Goal: Check status: Check status

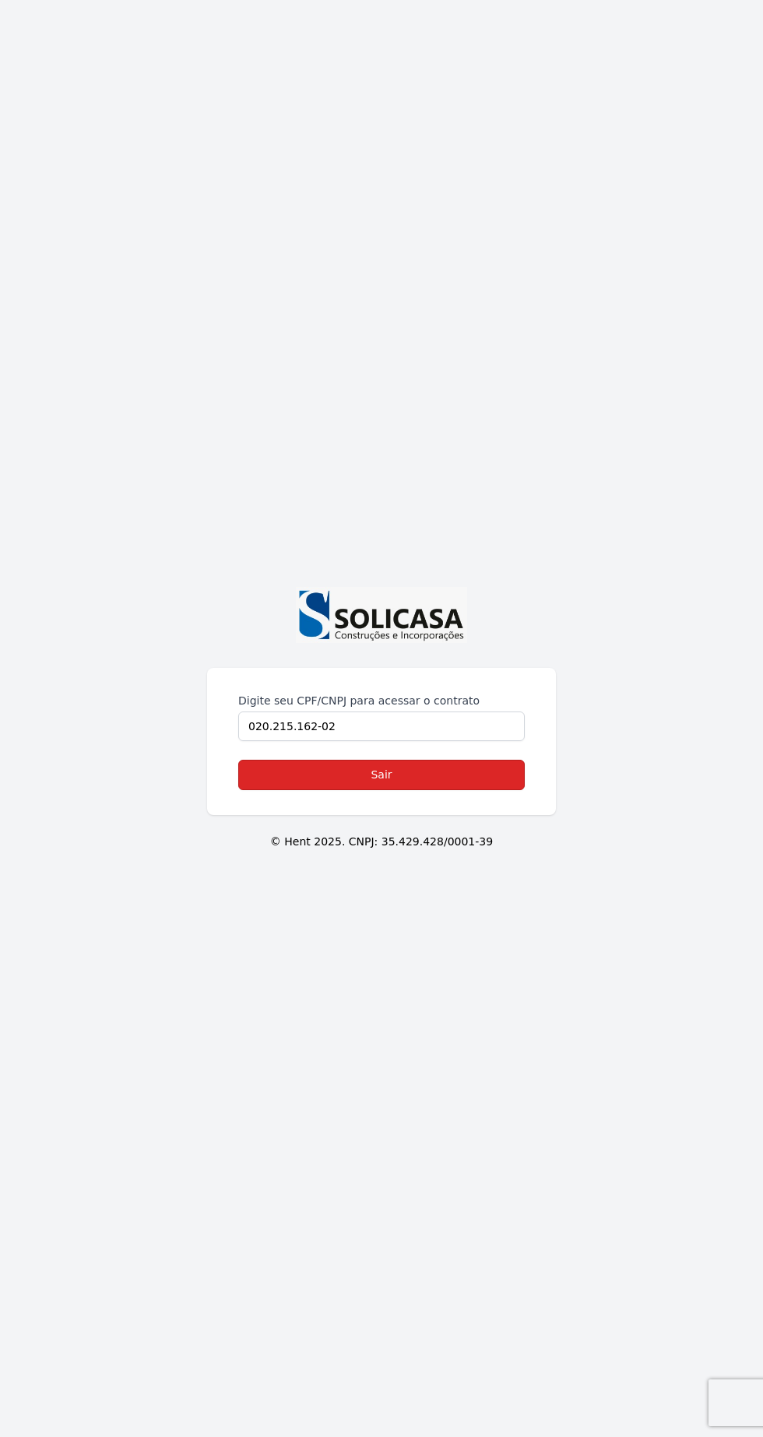
click at [433, 790] on link "Sair" at bounding box center [381, 775] width 286 height 30
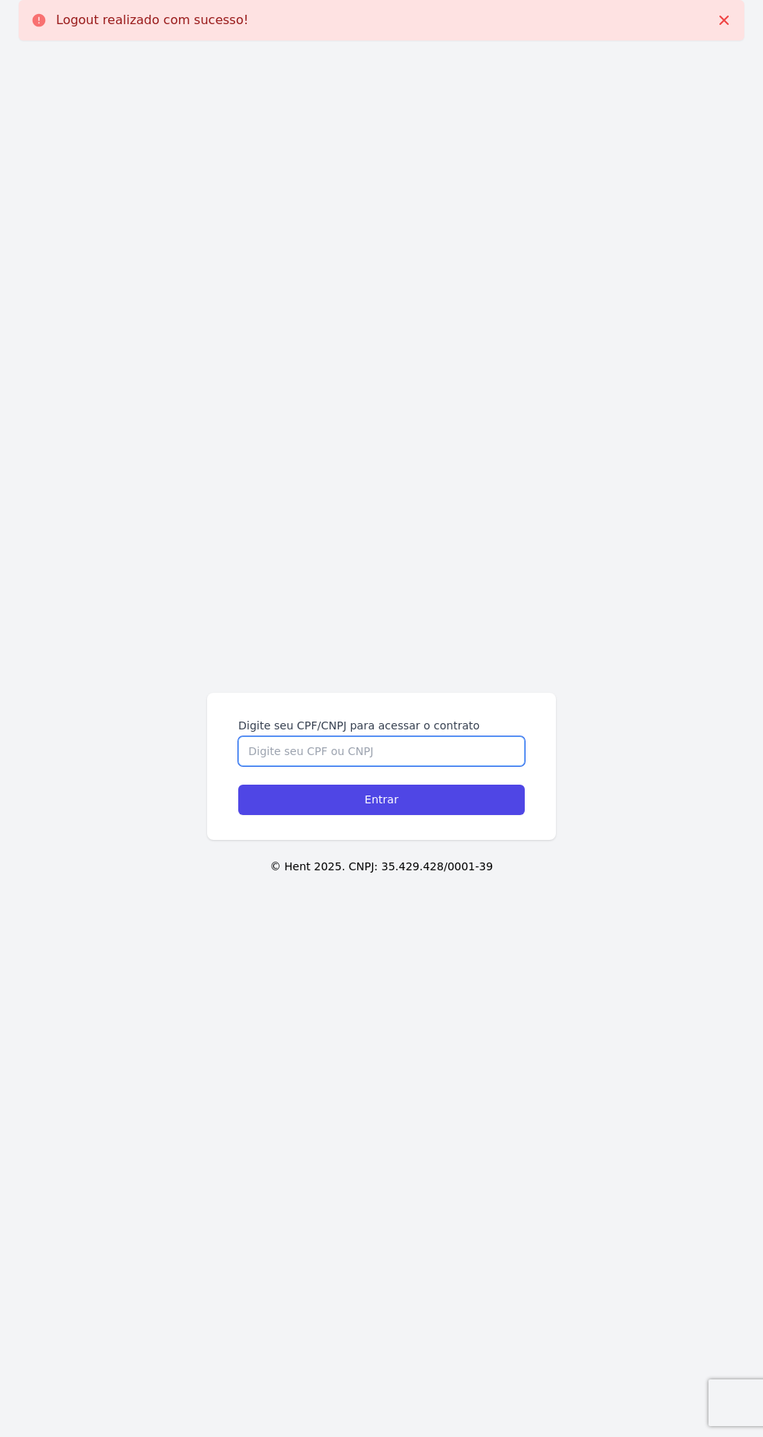
click at [380, 766] on input "Digite seu CPF/CNPJ para acessar o contrato" at bounding box center [381, 751] width 286 height 30
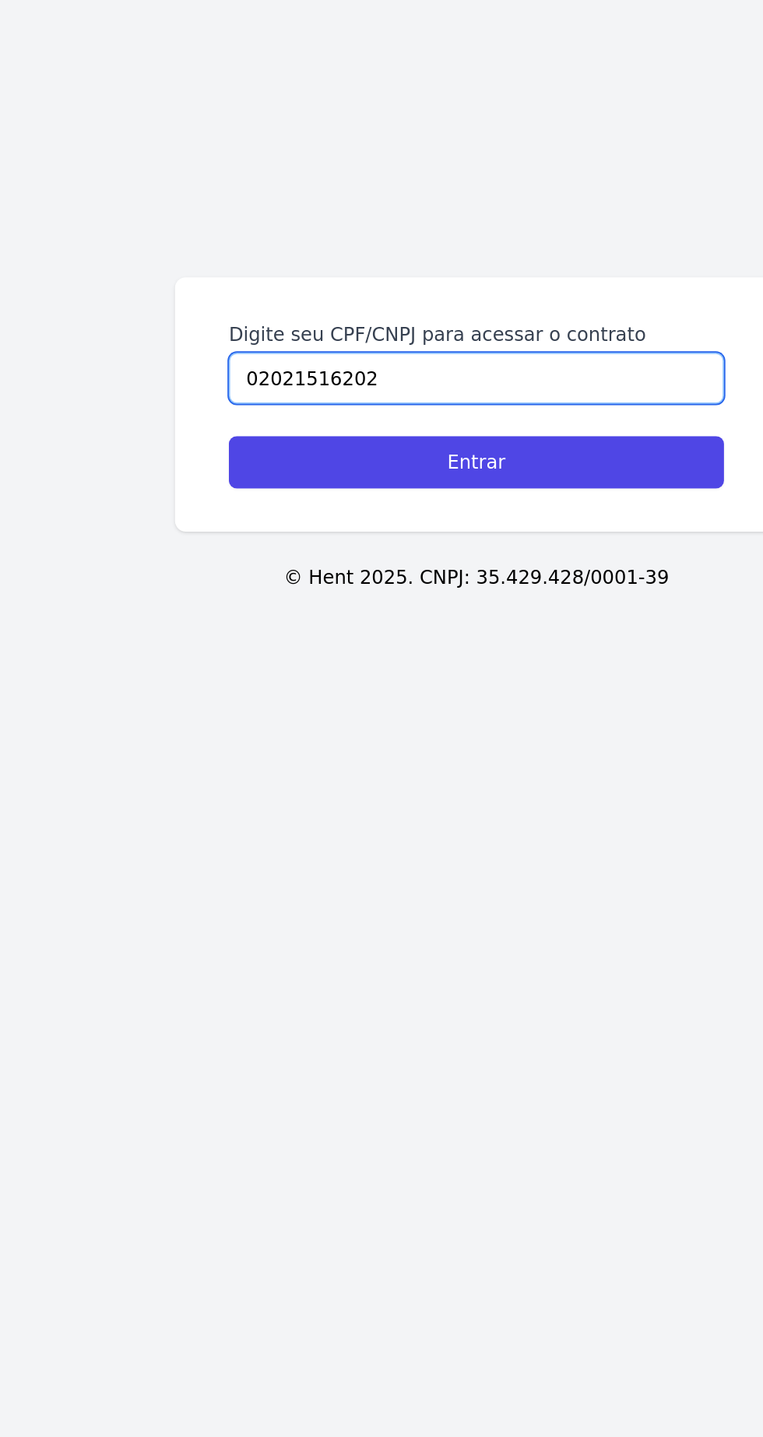
type input "02021516202"
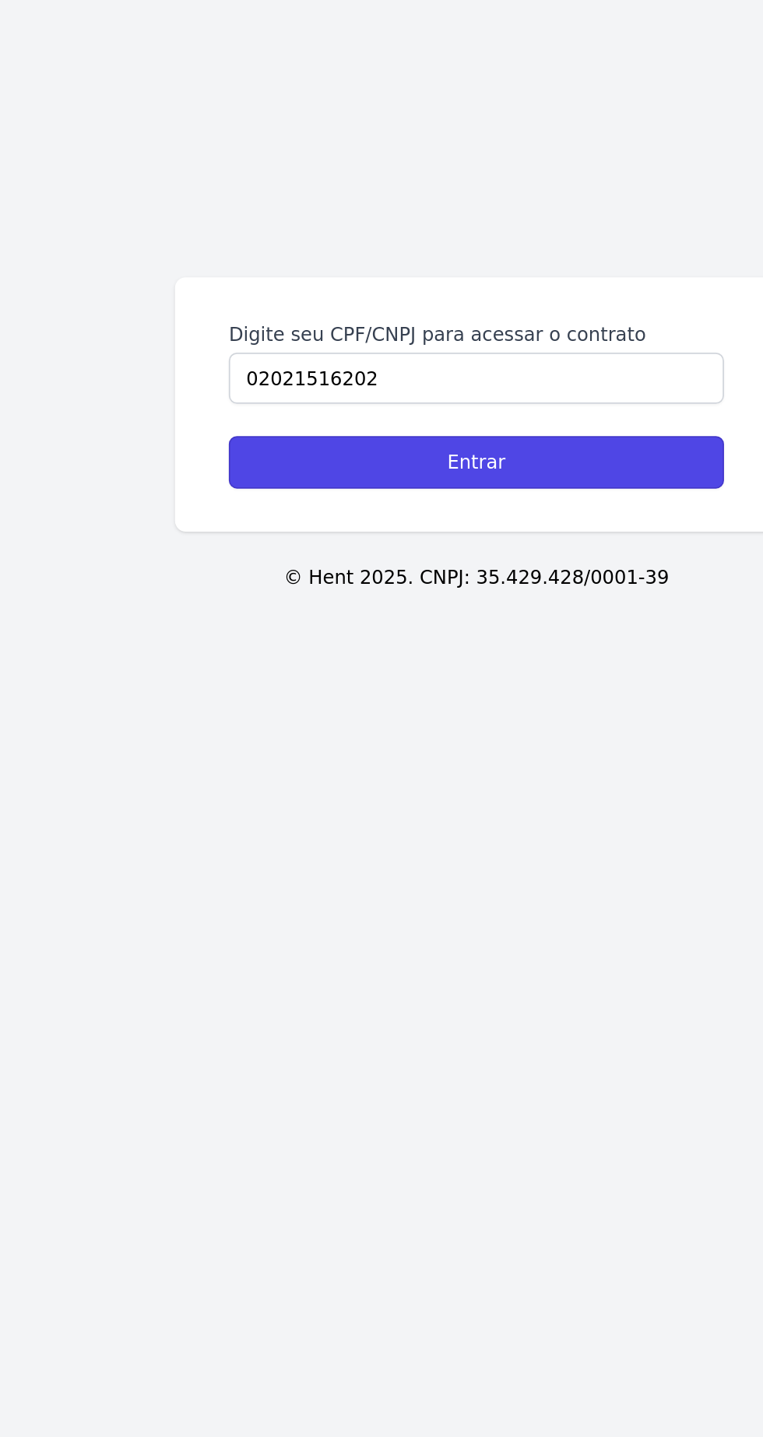
click at [275, 815] on input "Entrar" at bounding box center [381, 799] width 286 height 30
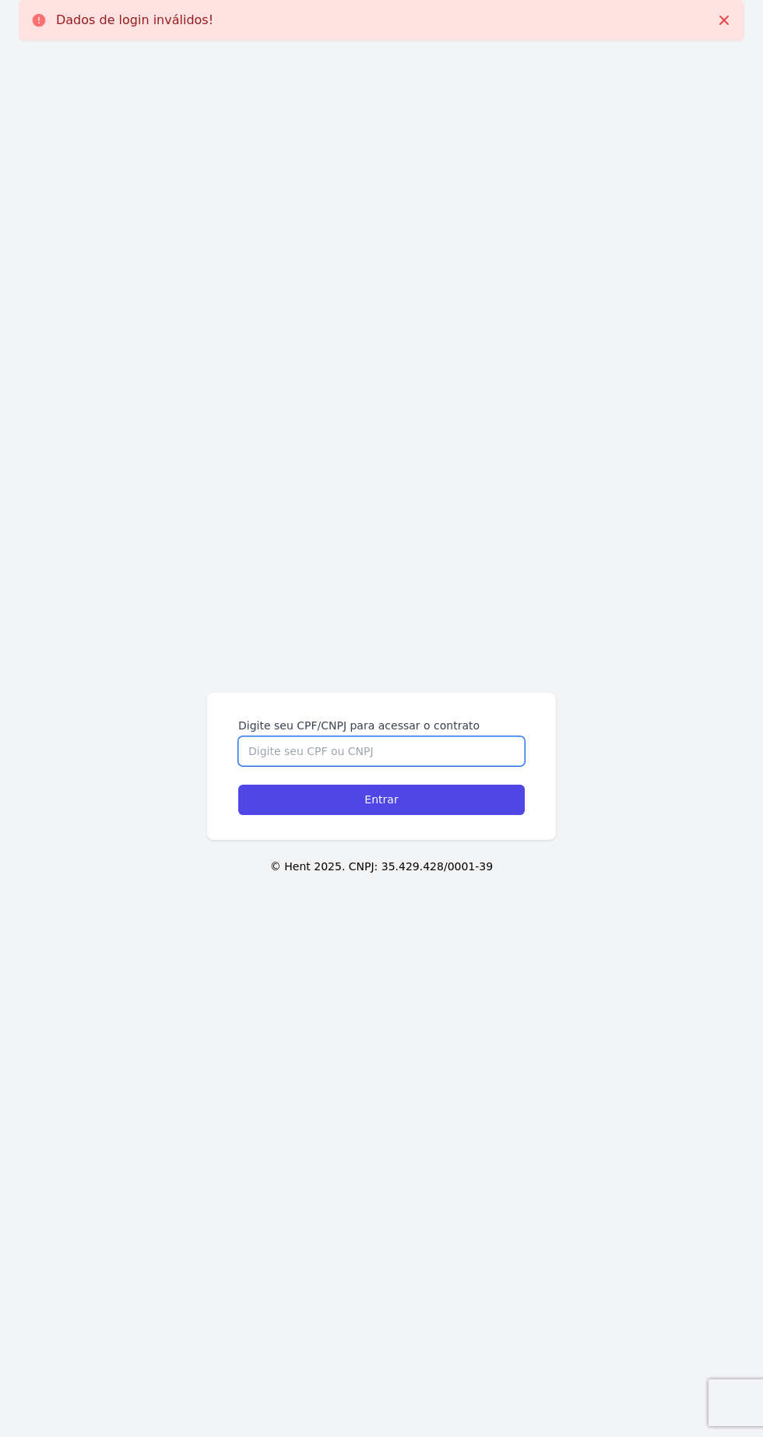
click at [264, 766] on input "Digite seu CPF/CNPJ para acessar o contrato" at bounding box center [381, 751] width 286 height 30
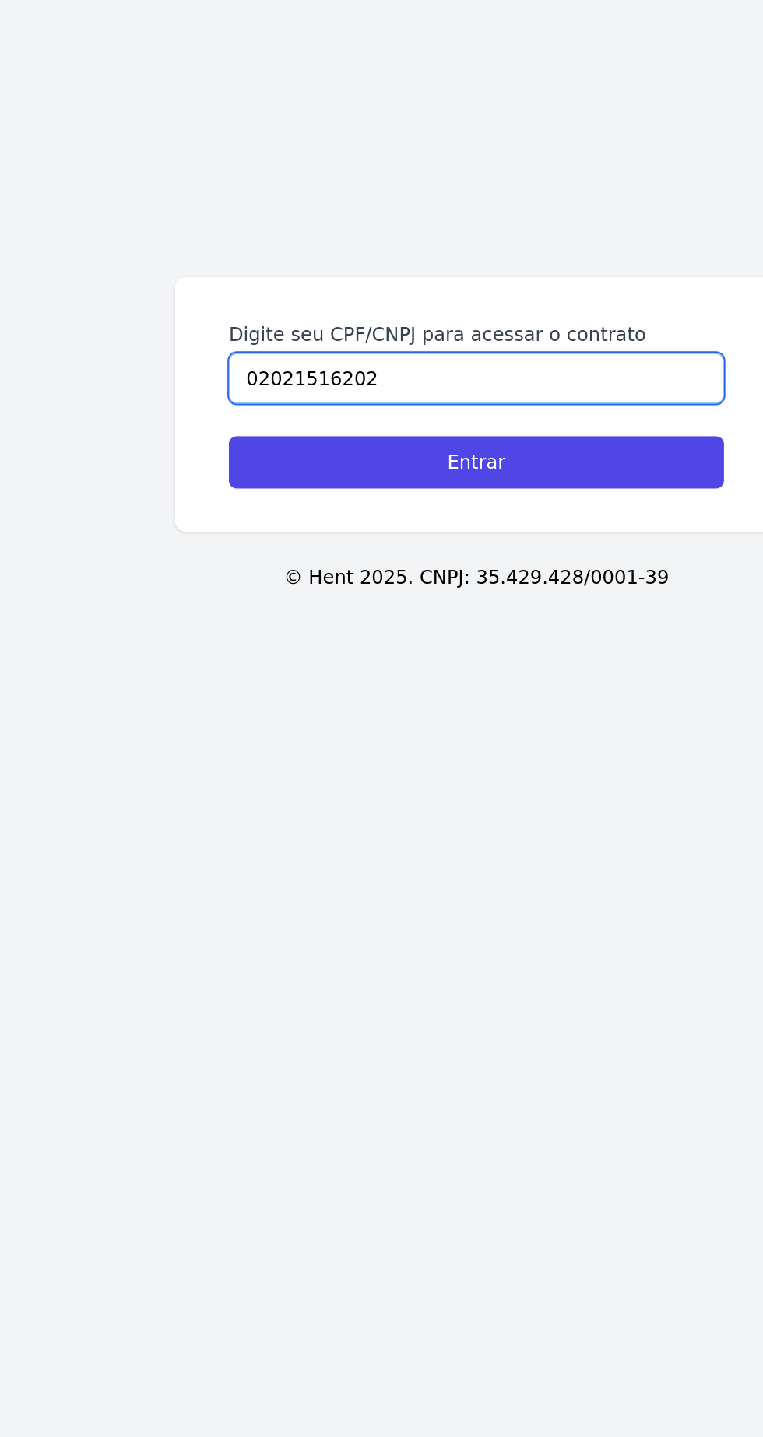
type input "02021516202"
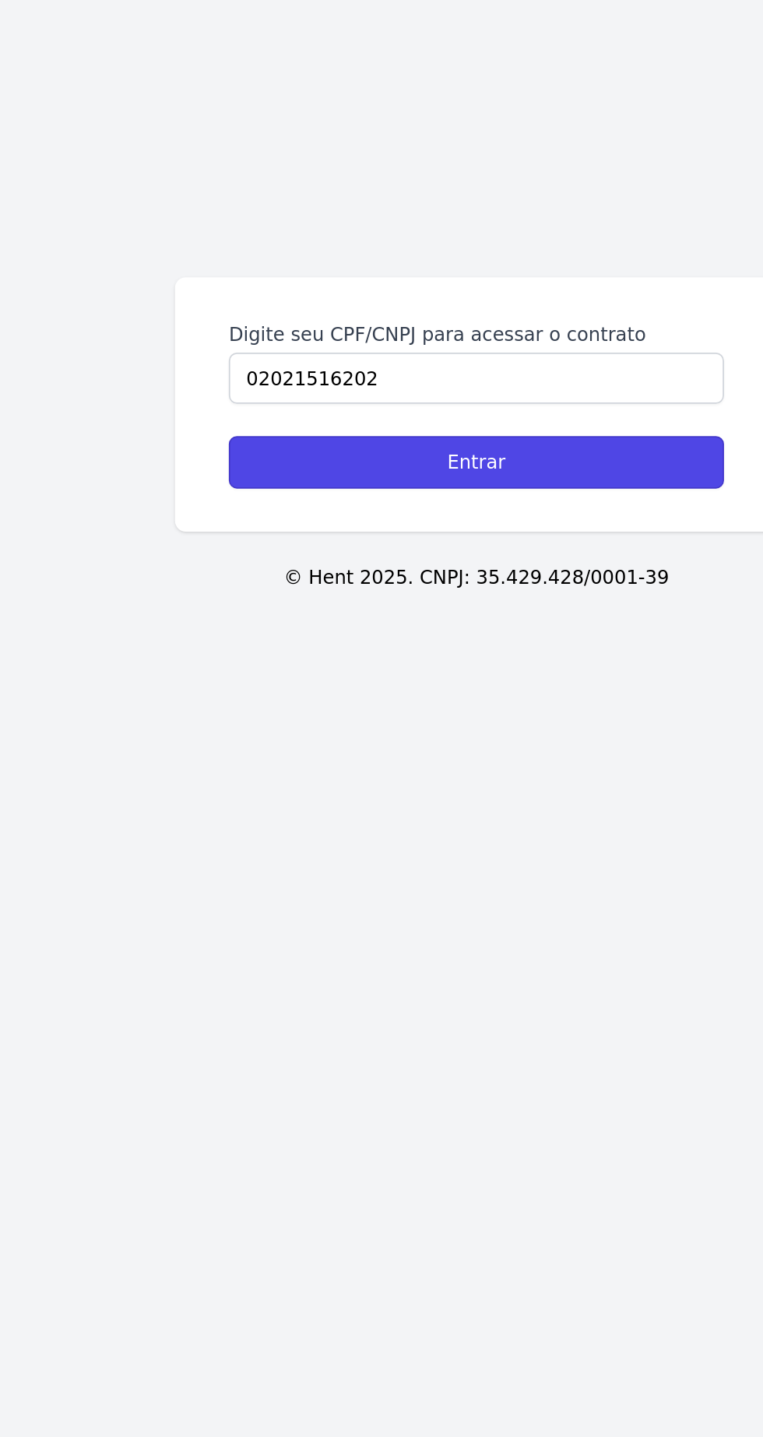
click at [247, 815] on input "Entrar" at bounding box center [381, 799] width 286 height 30
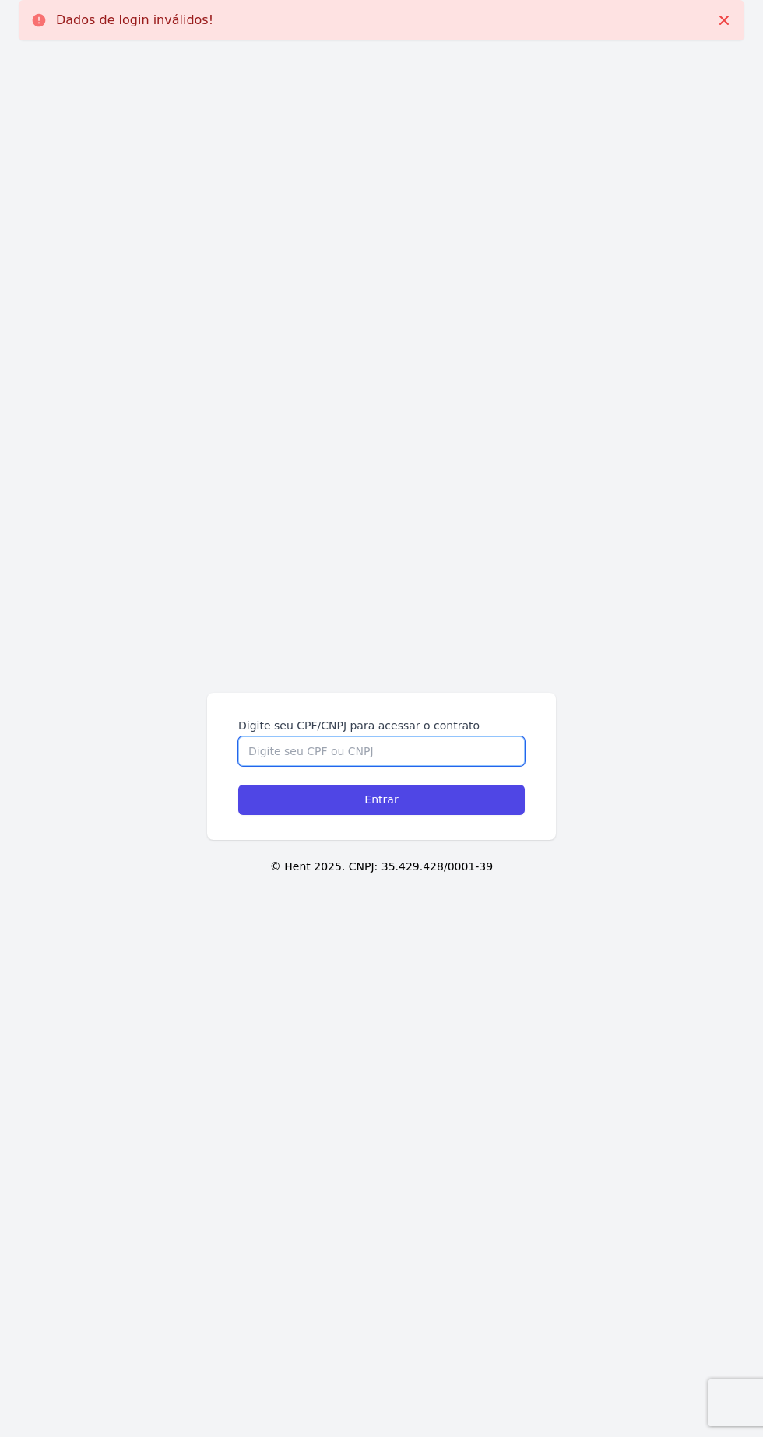
click at [486, 766] on input "Digite seu CPF/CNPJ para acessar o contrato" at bounding box center [381, 751] width 286 height 30
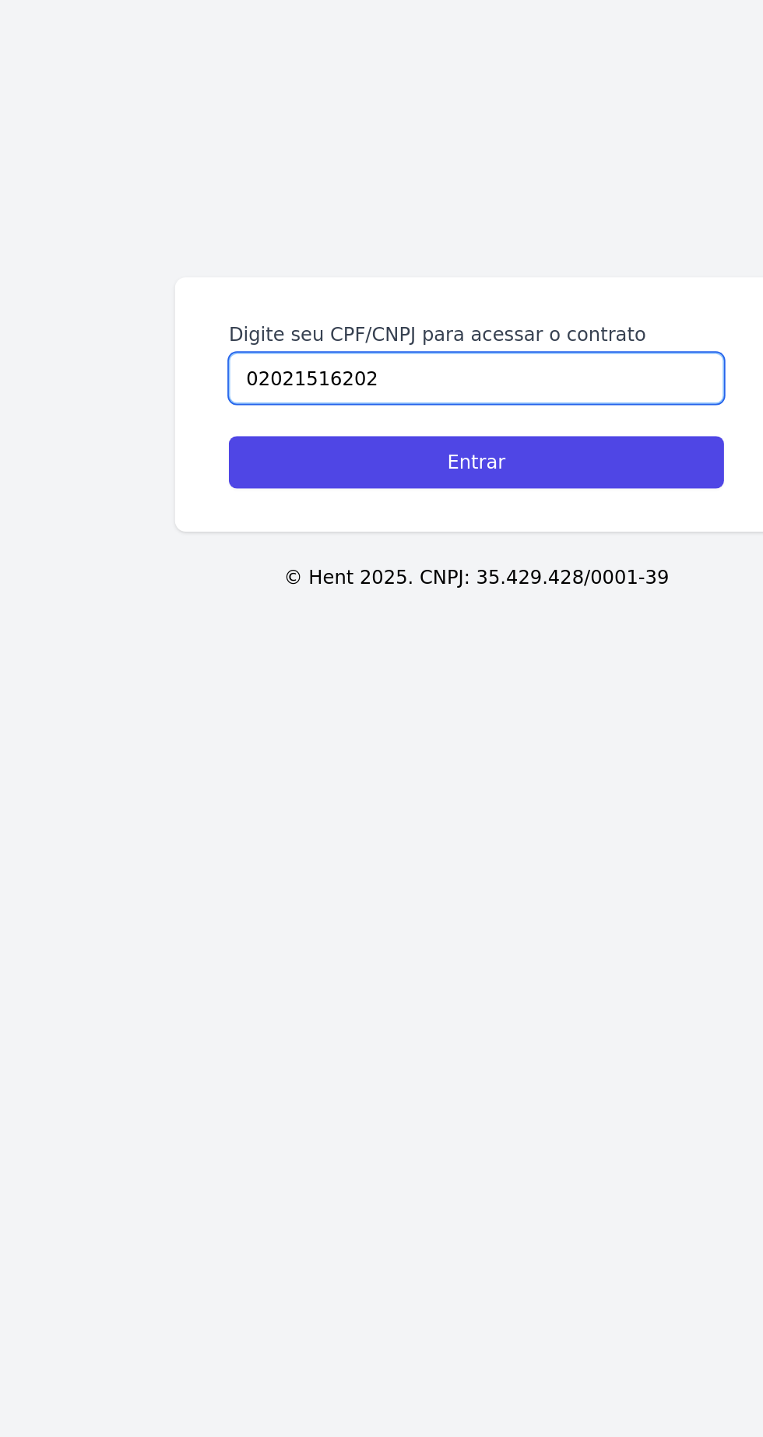
type input "02021516202"
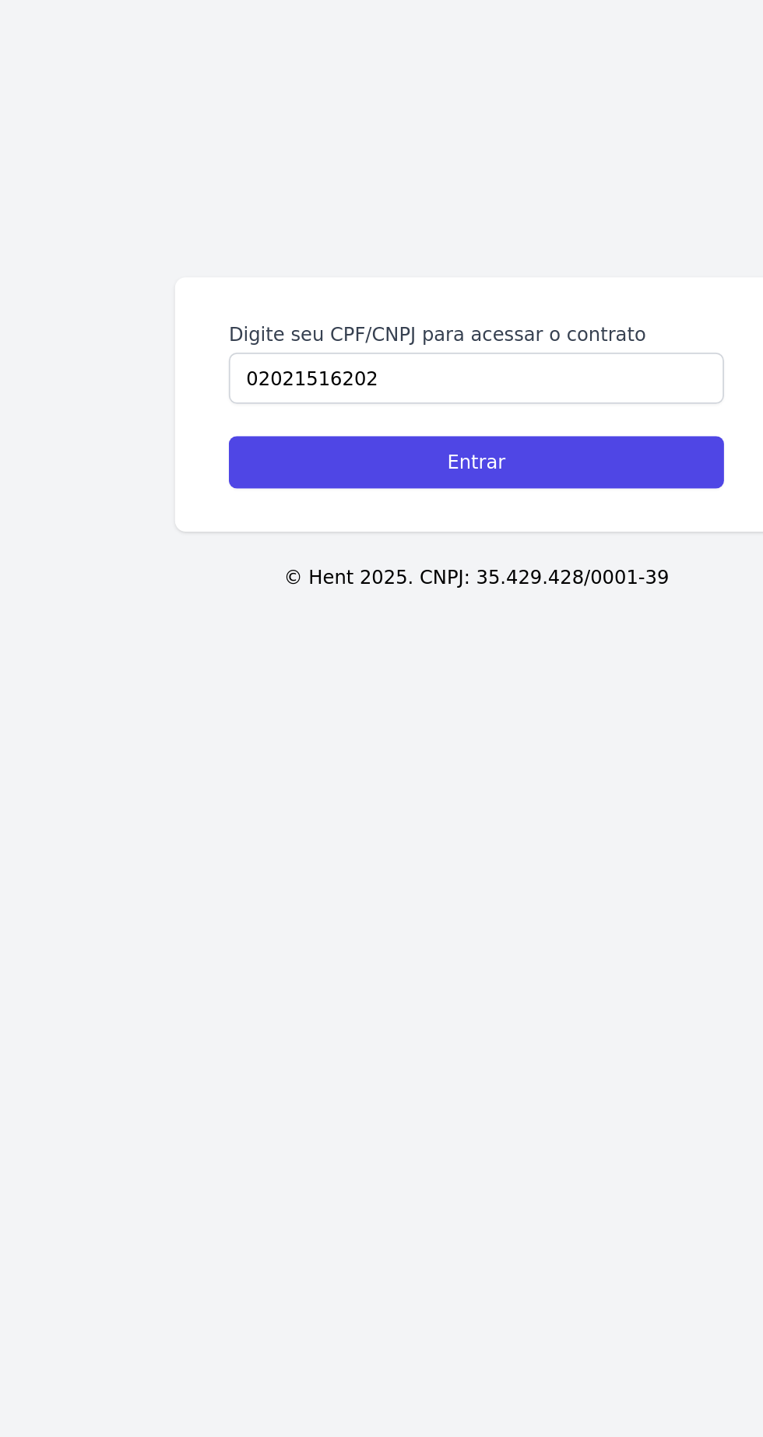
click at [247, 840] on div "Digite seu CPF/CNPJ para acessar o contrato 02021516202 Entrar" at bounding box center [381, 766] width 349 height 147
click at [289, 762] on input "Entrar" at bounding box center [381, 747] width 286 height 30
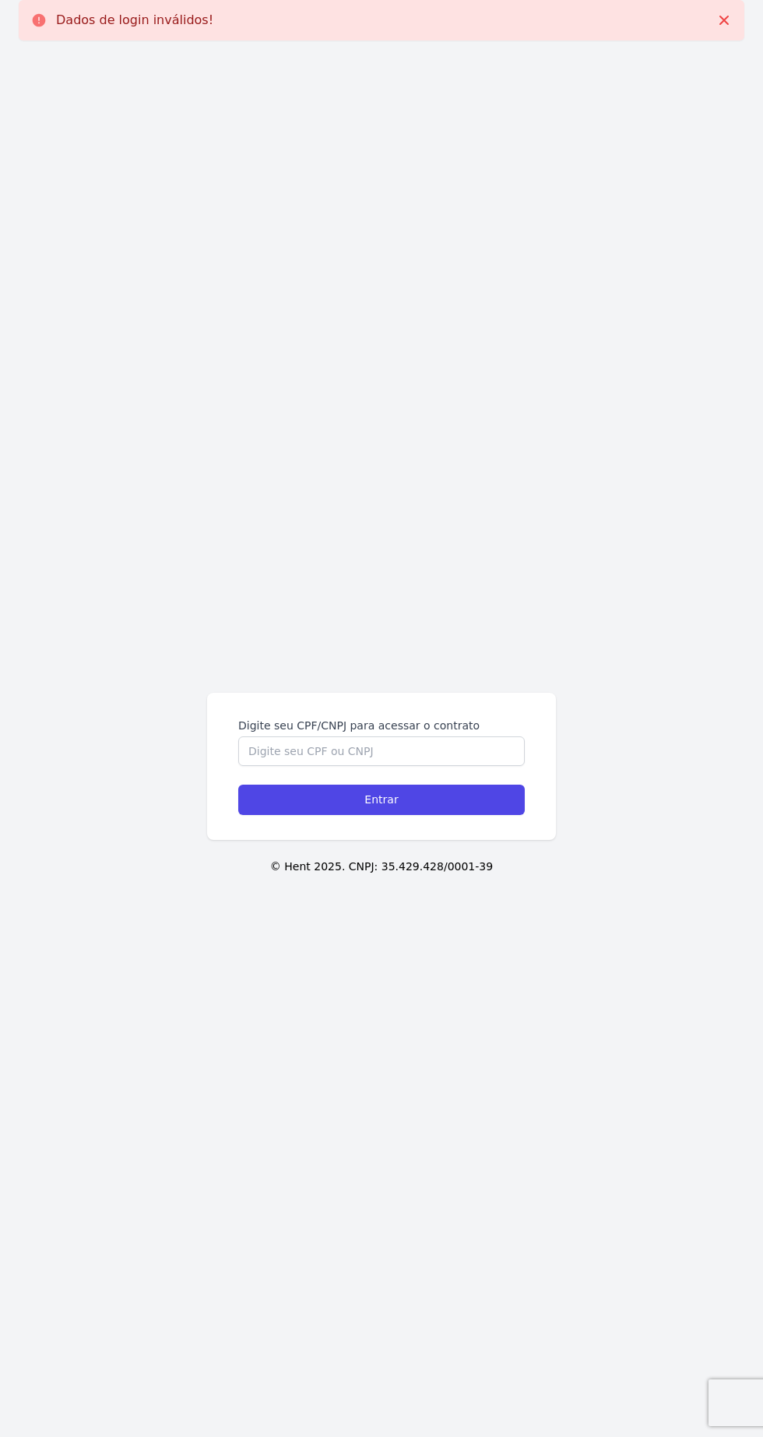
scroll to position [86, 0]
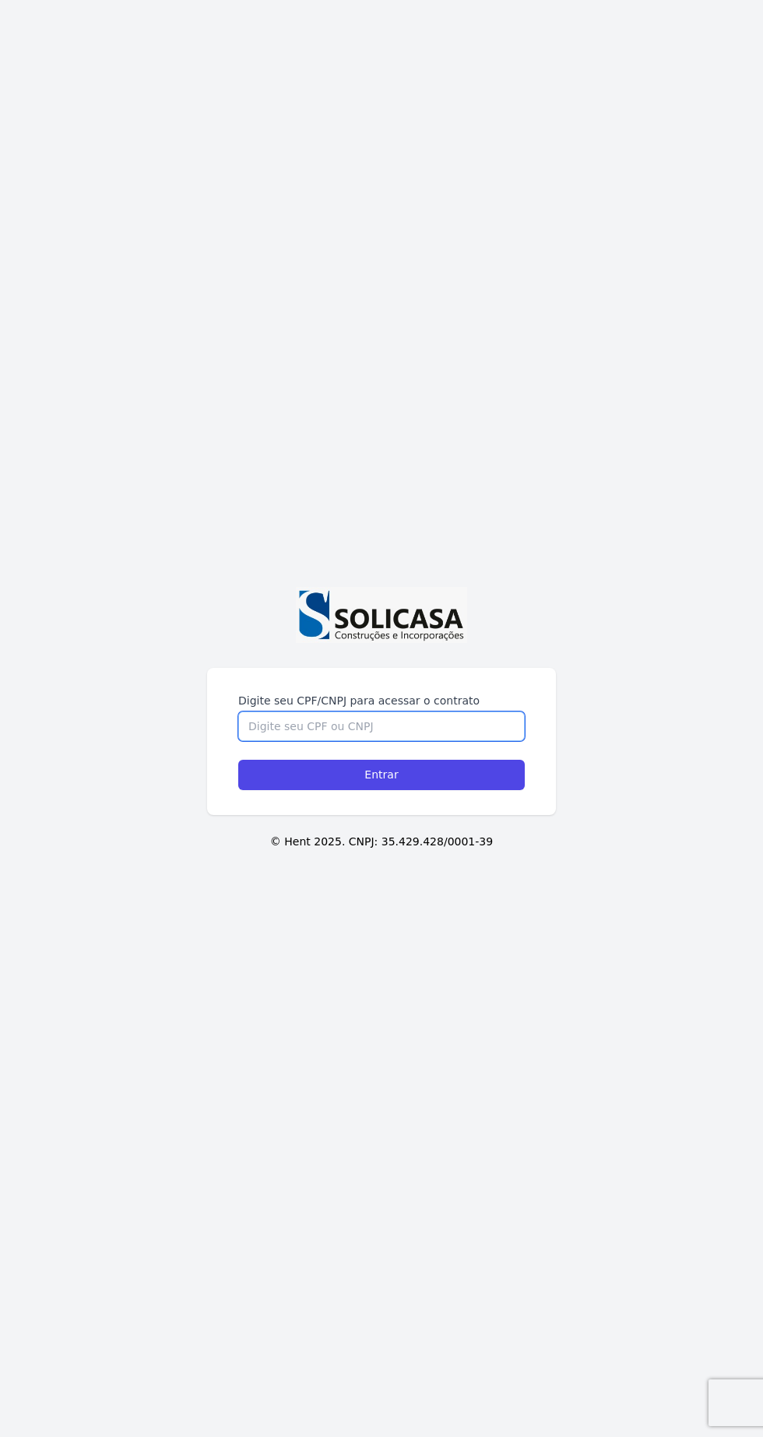
click at [482, 741] on input "Digite seu CPF/CNPJ para acessar o contrato" at bounding box center [381, 726] width 286 height 30
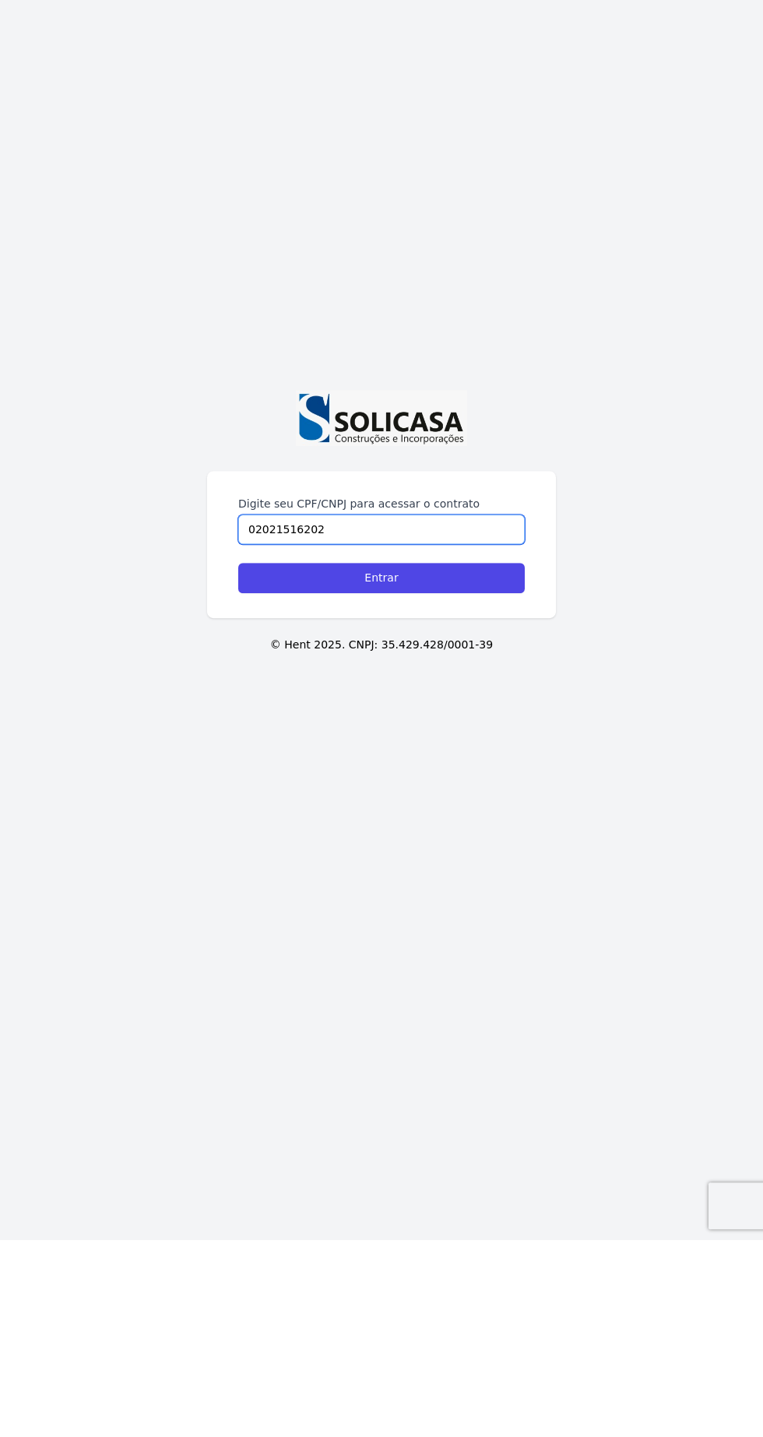
scroll to position [6, 0]
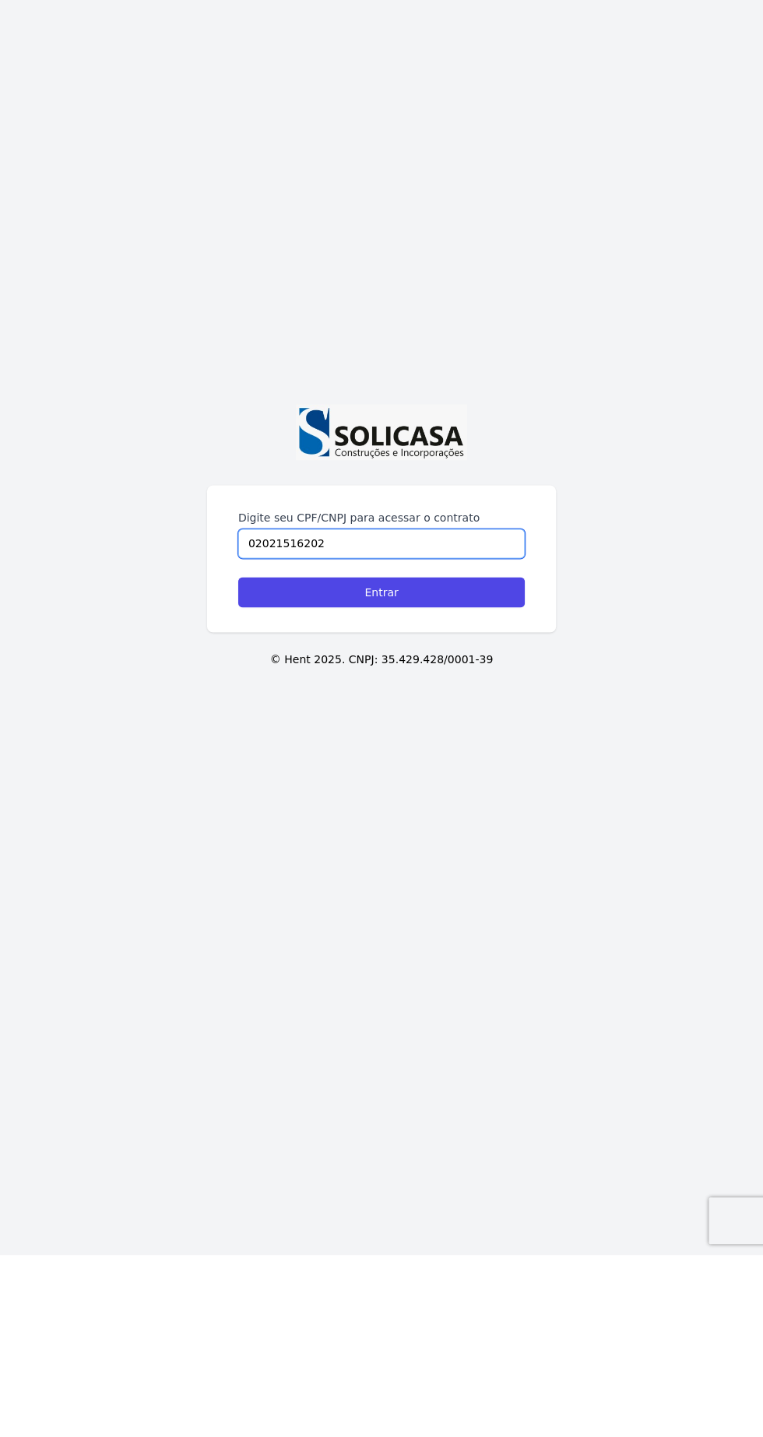
type input "02021516202"
click at [455, 790] on input "Entrar" at bounding box center [381, 775] width 286 height 30
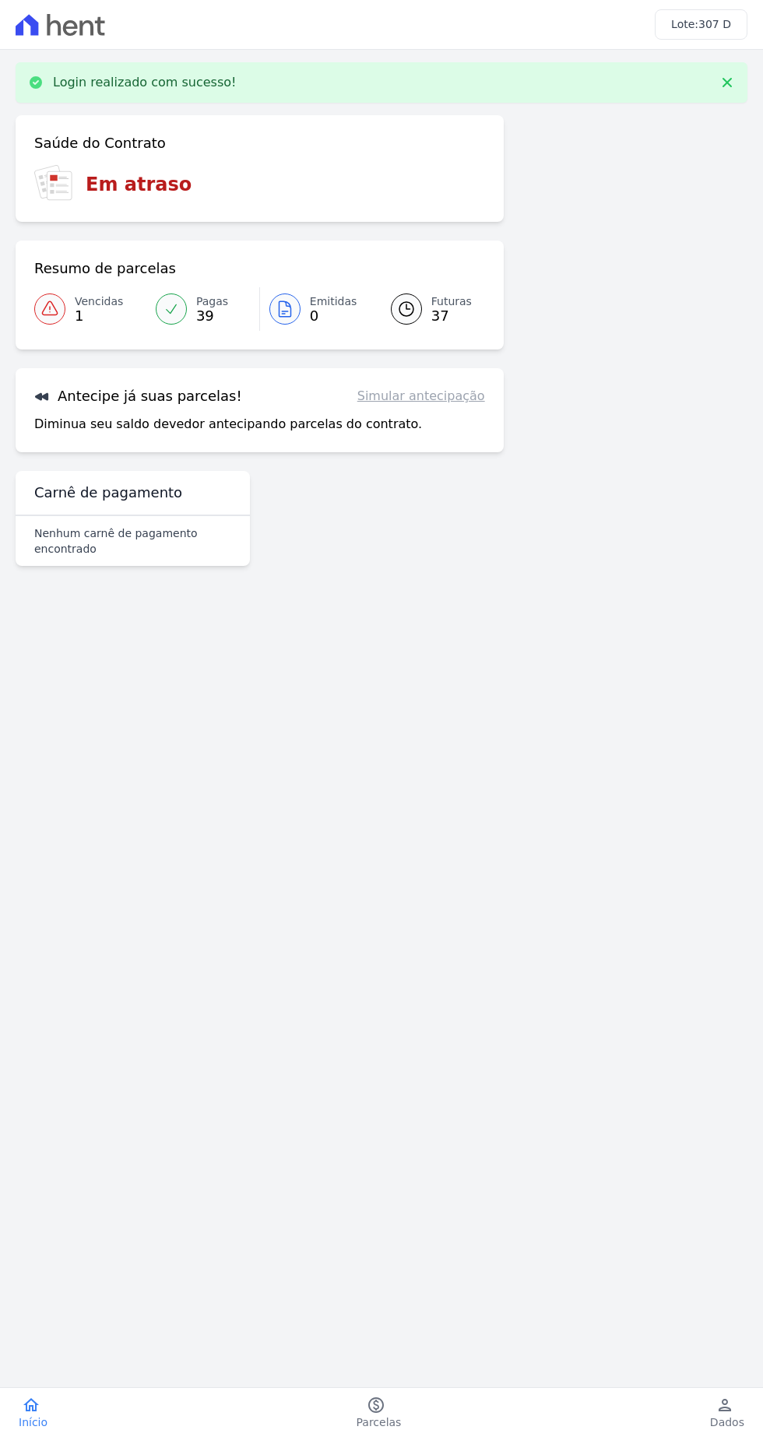
click at [447, 310] on span "37" at bounding box center [451, 316] width 40 height 12
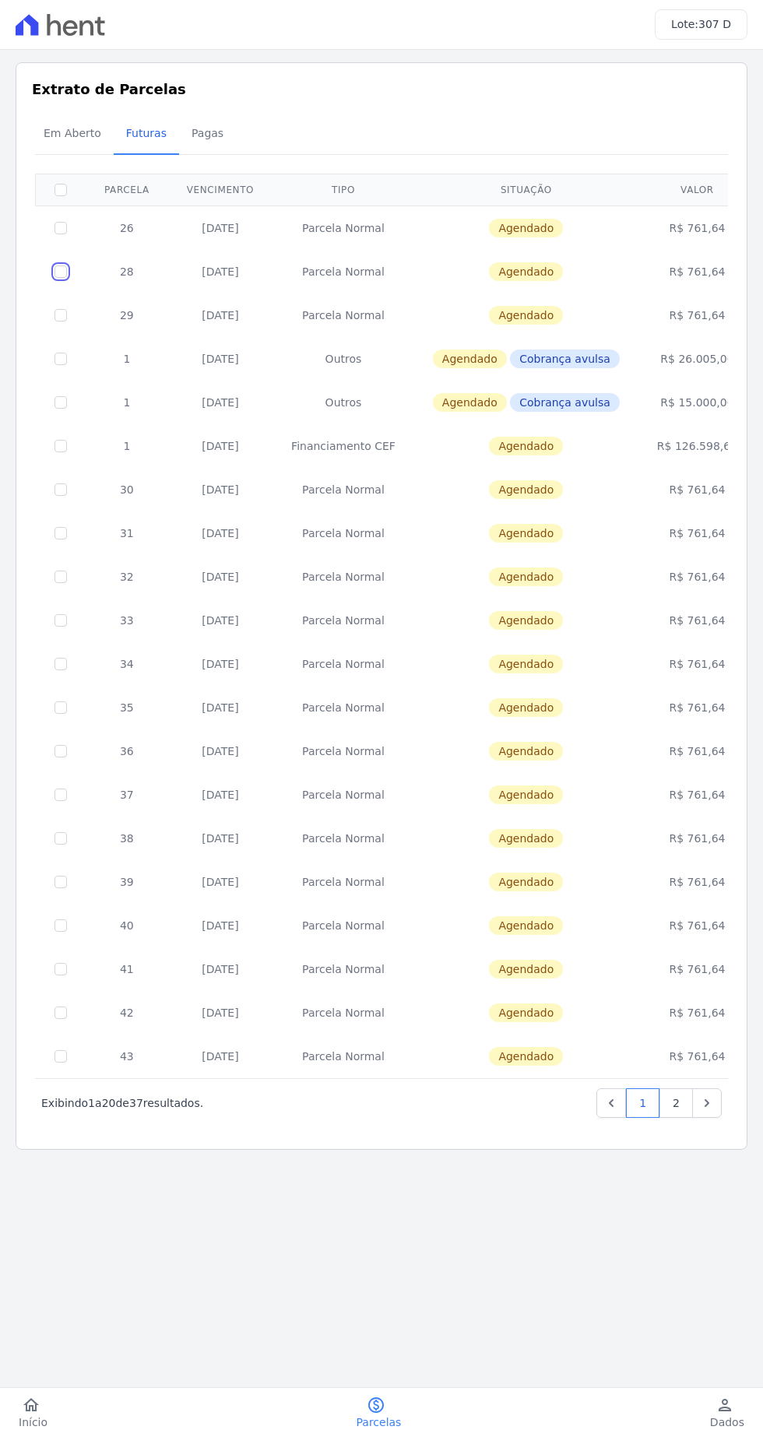
click at [60, 270] on input "checkbox" at bounding box center [60, 271] width 12 height 12
checkbox input "true"
click at [54, 314] on input "checkbox" at bounding box center [60, 315] width 12 height 12
checkbox input "true"
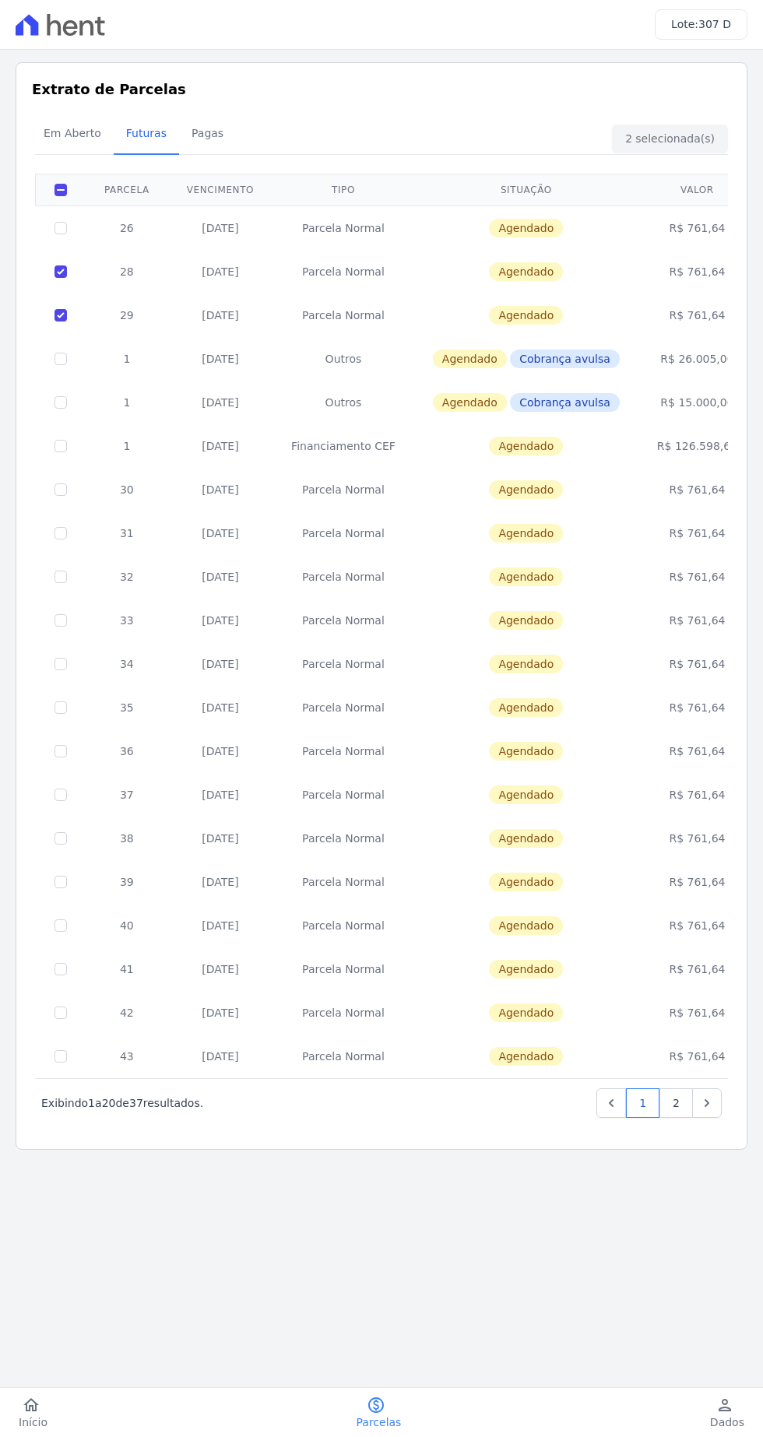
click at [39, 177] on th at bounding box center [61, 190] width 51 height 32
click at [17, 174] on div "Extrato de Parcelas Em [GEOGRAPHIC_DATA] Futuras [GEOGRAPHIC_DATA] 2 selecionad…" at bounding box center [382, 605] width 732 height 1087
click at [23, 195] on div "Extrato de Parcelas Em [GEOGRAPHIC_DATA] Futuras [GEOGRAPHIC_DATA] 2 selecionad…" at bounding box center [382, 605] width 732 height 1087
click at [58, 224] on input "checkbox" at bounding box center [60, 228] width 12 height 12
checkbox input "true"
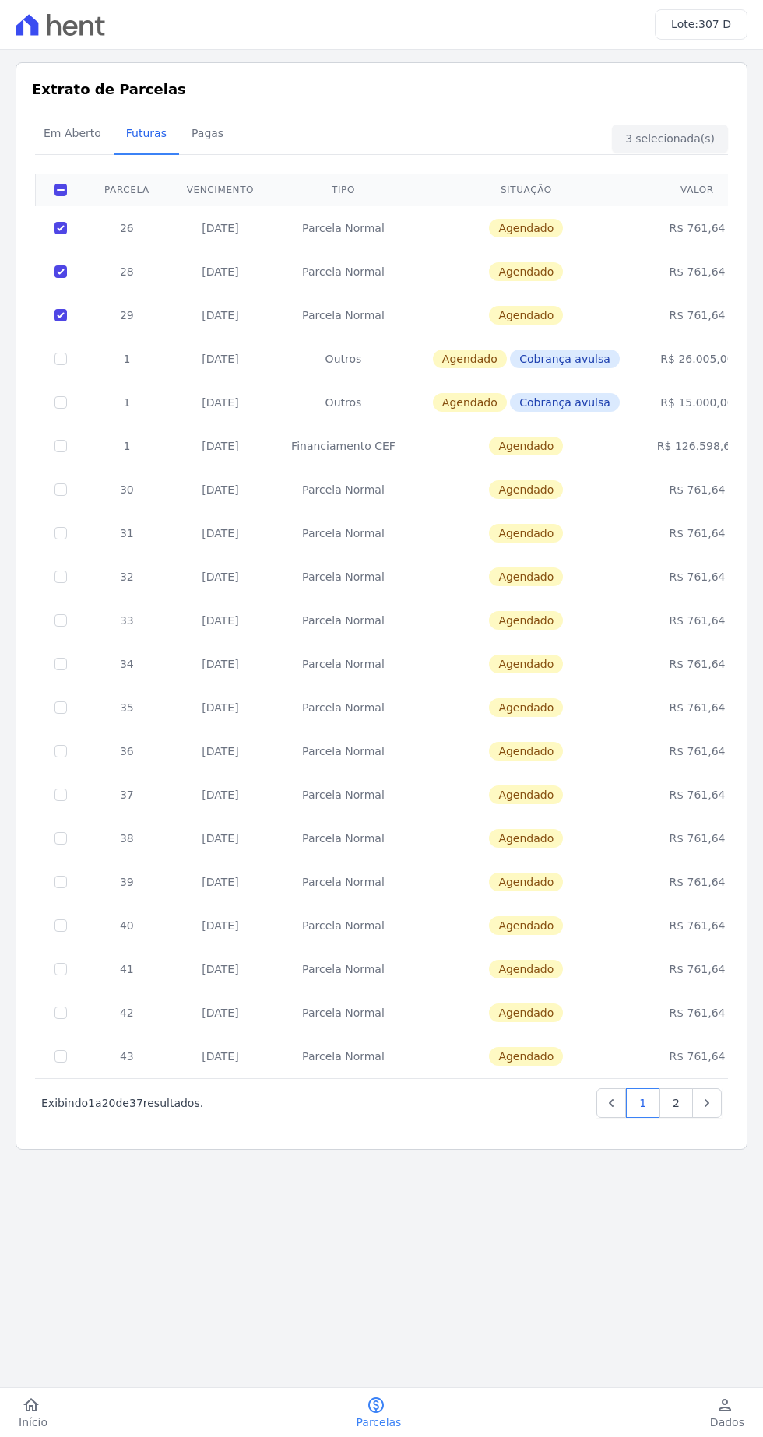
click at [28, 219] on div "Extrato de Parcelas Em [GEOGRAPHIC_DATA] Futuras [GEOGRAPHIC_DATA] 3 selecionad…" at bounding box center [382, 605] width 732 height 1087
click at [22, 222] on div "Extrato de Parcelas Em [GEOGRAPHIC_DATA] Futuras [GEOGRAPHIC_DATA] 3 selecionad…" at bounding box center [382, 605] width 732 height 1087
click at [25, 251] on div "Extrato de Parcelas Em [GEOGRAPHIC_DATA] Futuras [GEOGRAPHIC_DATA] 3 selecionad…" at bounding box center [382, 605] width 732 height 1087
click at [24, 226] on div "Extrato de Parcelas Em [GEOGRAPHIC_DATA] Futuras [GEOGRAPHIC_DATA] 3 selecionad…" at bounding box center [382, 605] width 732 height 1087
click at [32, 244] on div "3 selecionada(s) Próximo › Exibindo 1 a 20 de 37 resultados. 1 2 [GEOGRAPHIC_DA…" at bounding box center [381, 648] width 699 height 990
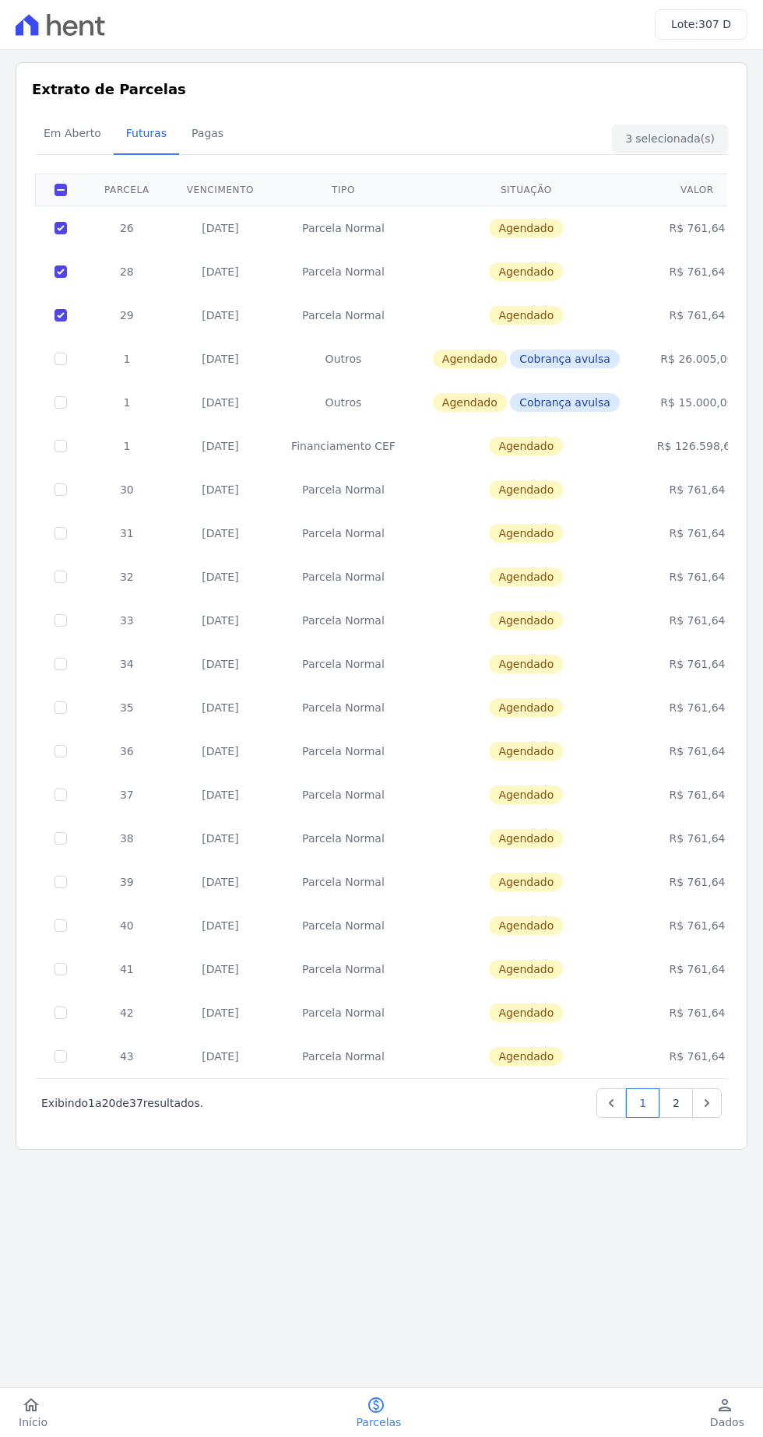
click at [29, 236] on div "Extrato de Parcelas Em [GEOGRAPHIC_DATA] Futuras [GEOGRAPHIC_DATA] 3 selecionad…" at bounding box center [382, 605] width 732 height 1087
click at [195, 151] on link "Pagas" at bounding box center [207, 134] width 57 height 40
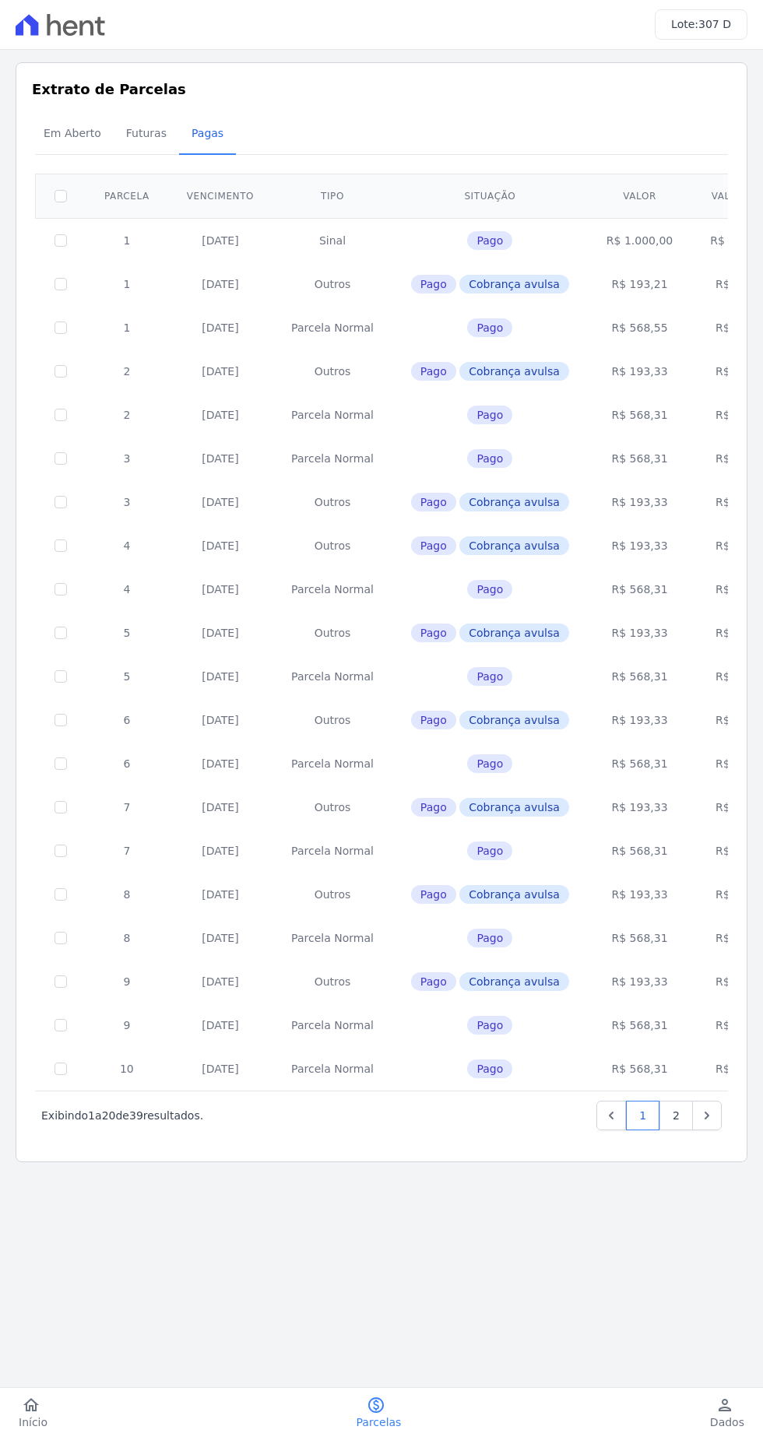
click at [44, 135] on span "Em Aberto" at bounding box center [72, 133] width 76 height 31
click at [118, 153] on link "Futuras" at bounding box center [146, 134] width 65 height 40
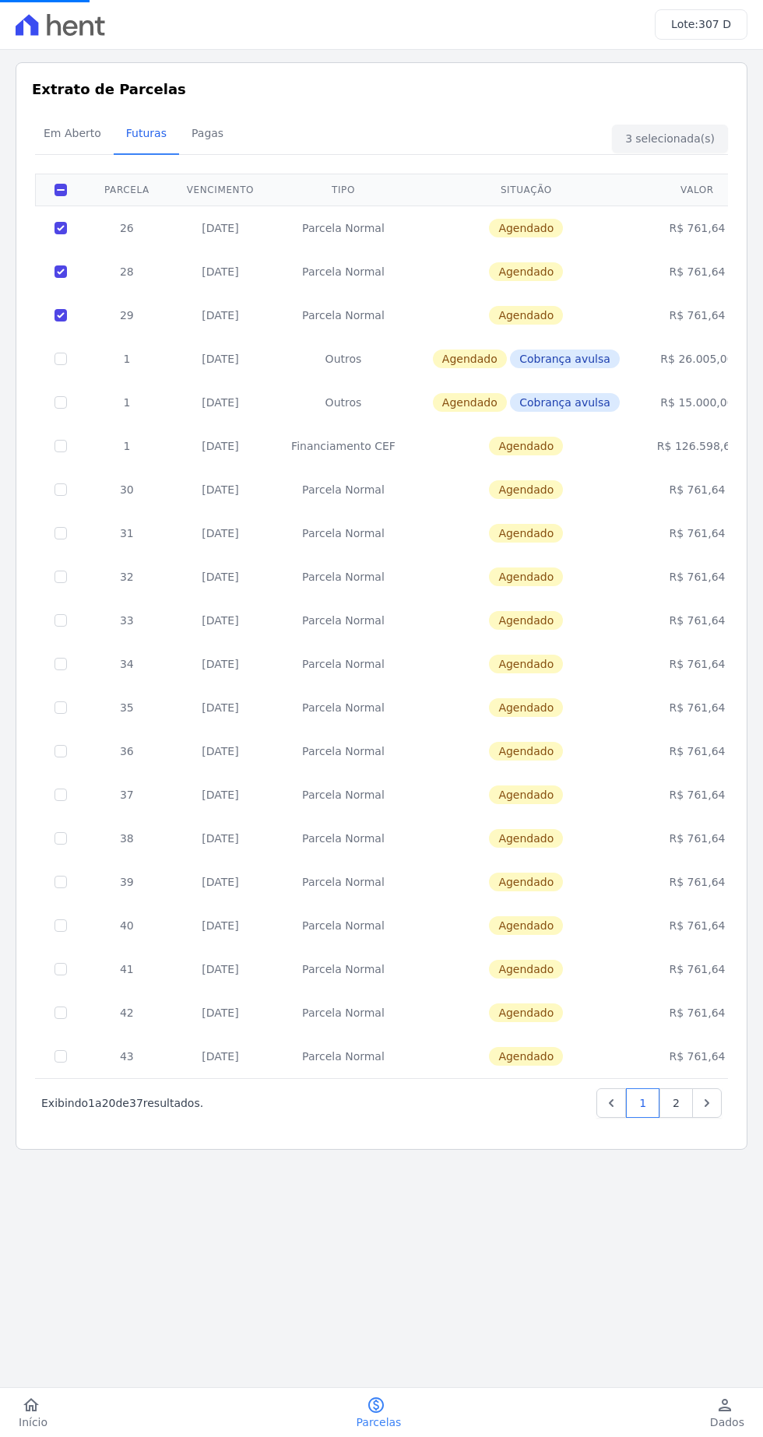
click at [27, 253] on div "Extrato de Parcelas Em [GEOGRAPHIC_DATA] Futuras [GEOGRAPHIC_DATA] 3 selecionad…" at bounding box center [382, 605] width 732 height 1087
click at [32, 276] on div "0 selecionada(s) Próximo › Exibindo 1 a 20 de 37 resultados. 1 2 [GEOGRAPHIC_DA…" at bounding box center [381, 648] width 699 height 990
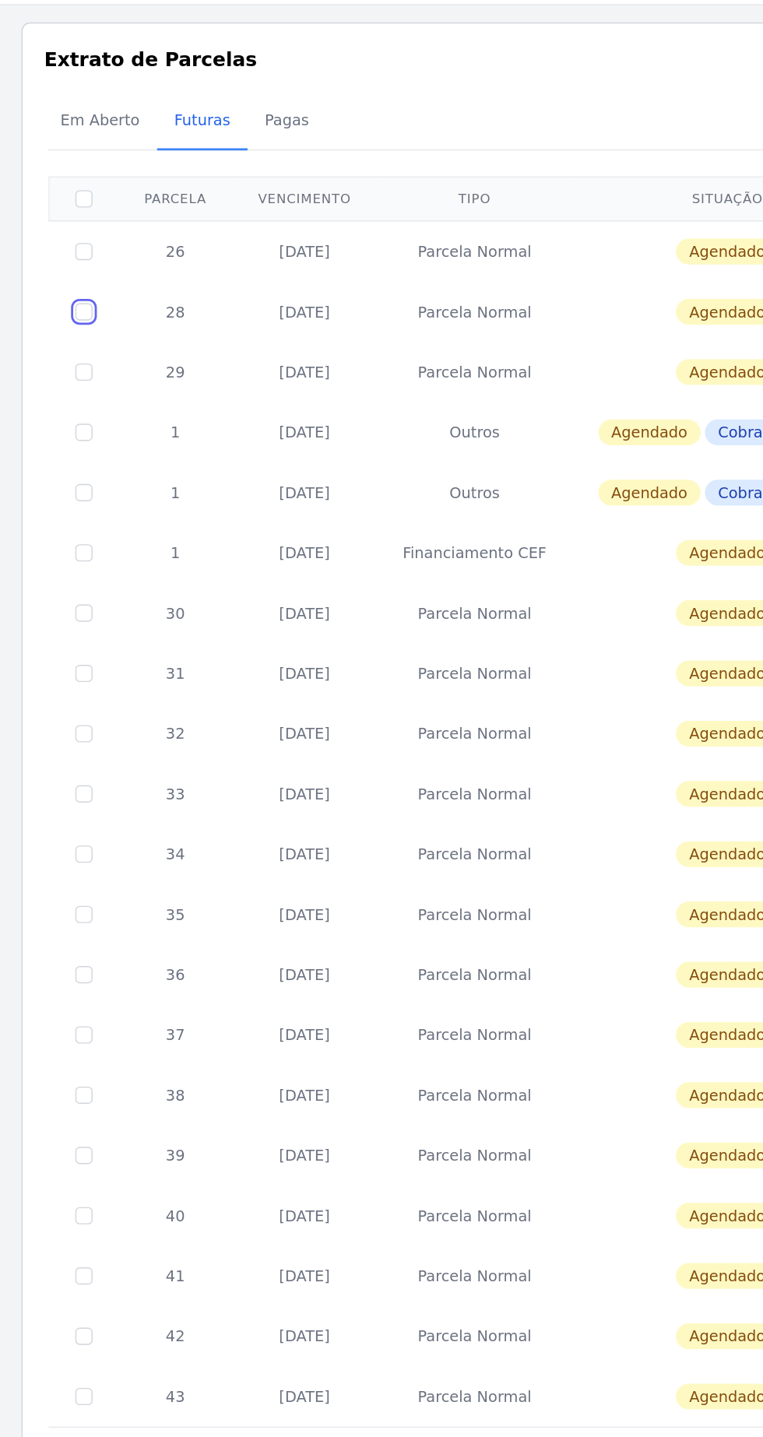
click at [56, 270] on input "checkbox" at bounding box center [60, 271] width 12 height 12
checkbox input "true"
click at [38, 310] on td at bounding box center [61, 315] width 51 height 44
click at [54, 314] on input "checkbox" at bounding box center [60, 315] width 12 height 12
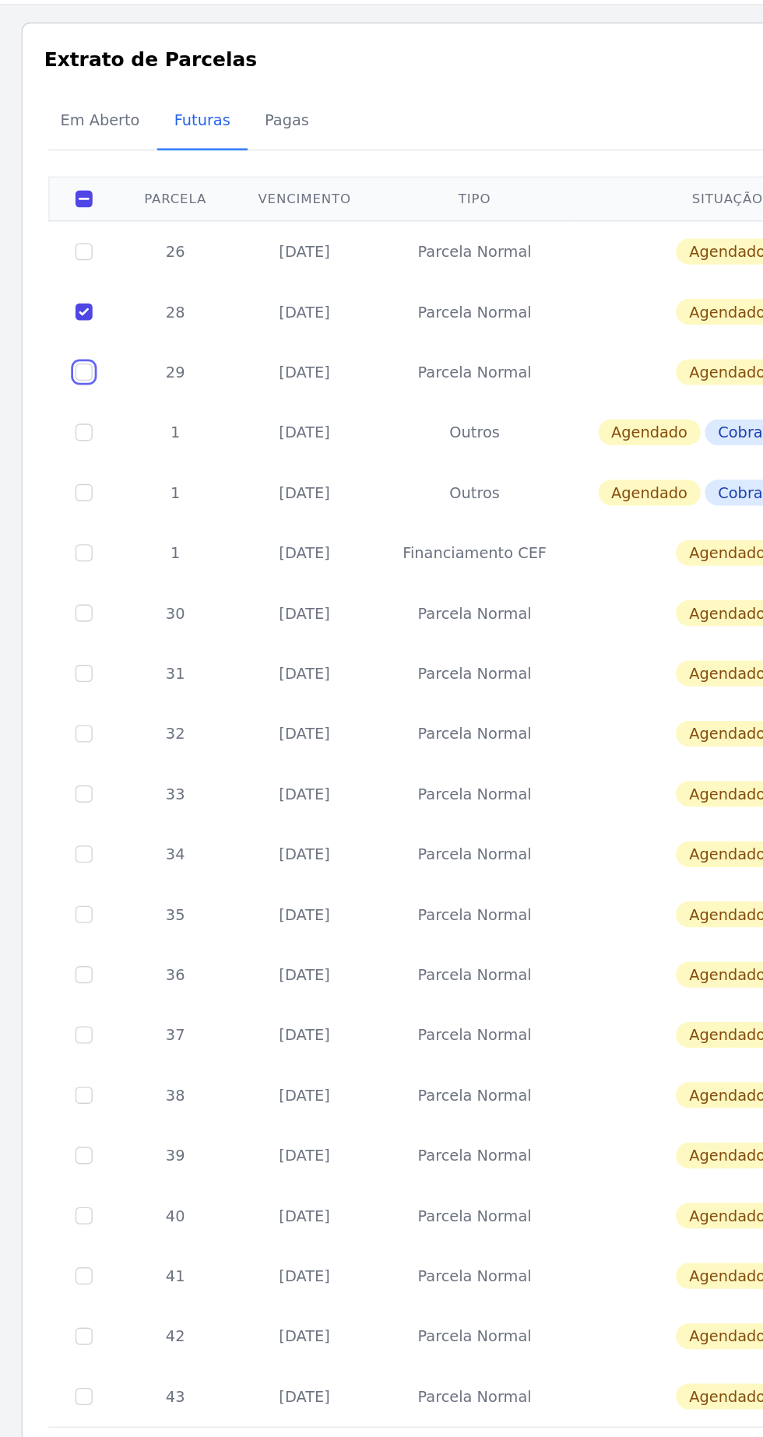
checkbox input "true"
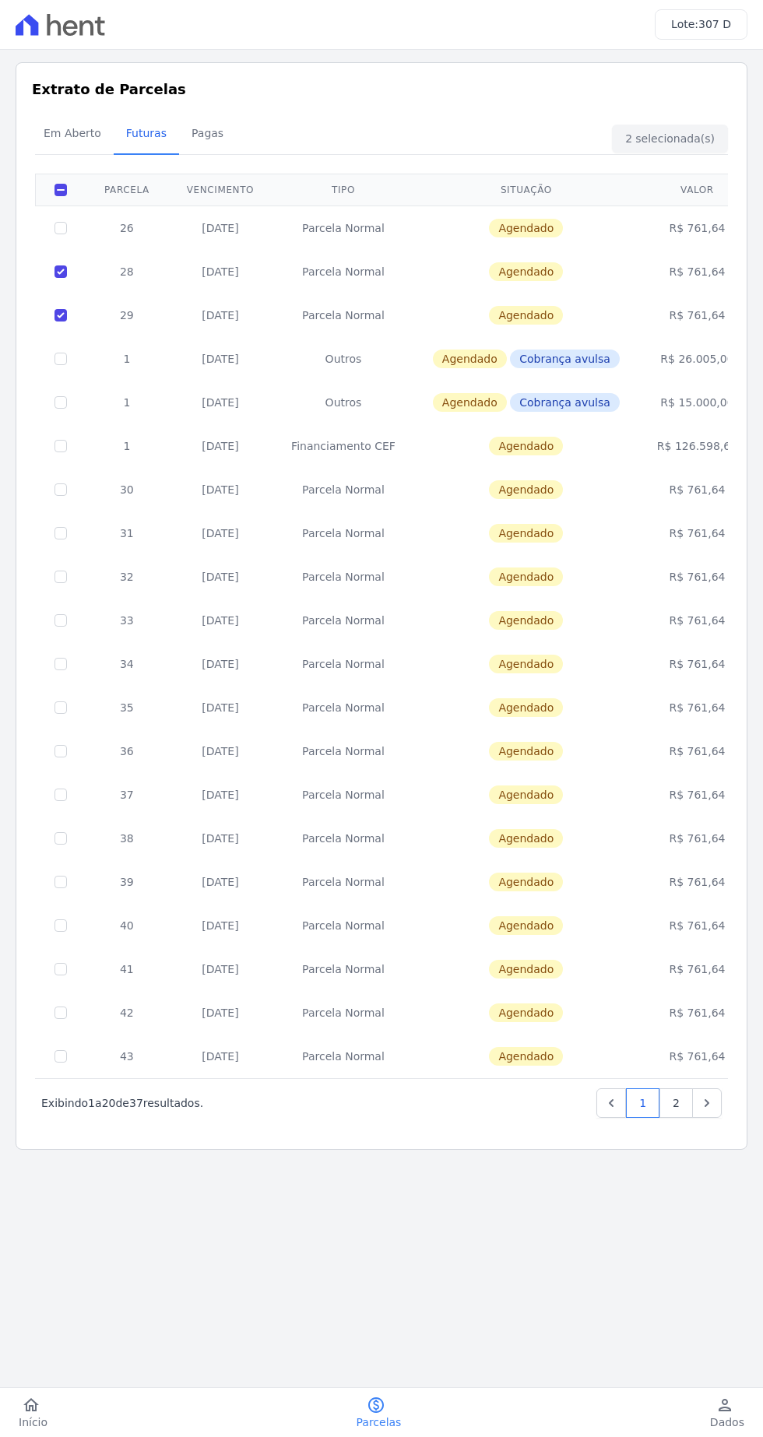
click at [386, 1388] on div "home Início home Início paid Parcelas paid Parcelas person Dados person Dados l…" at bounding box center [381, 1412] width 763 height 49
click at [411, 1423] on link "paid Parcelas" at bounding box center [379, 1412] width 82 height 34
